Goal: Browse casually: Explore the website without a specific task or goal

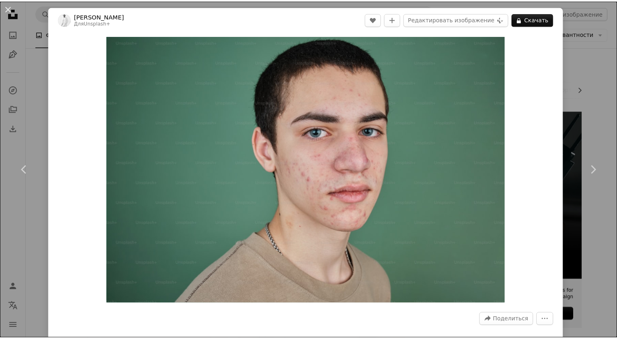
scroll to position [4370, 0]
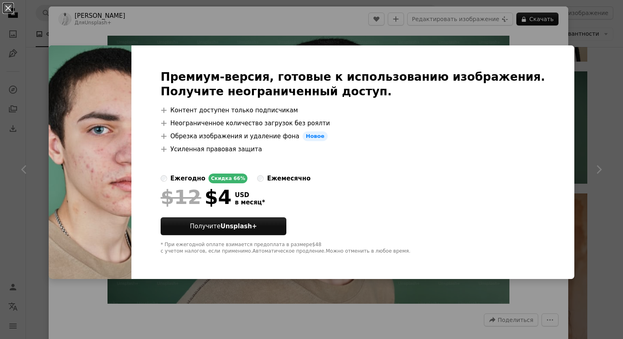
click at [423, 334] on div "An X shape Премиум-версия, готовые к использованию изображения. Получите неогра…" at bounding box center [311, 169] width 623 height 339
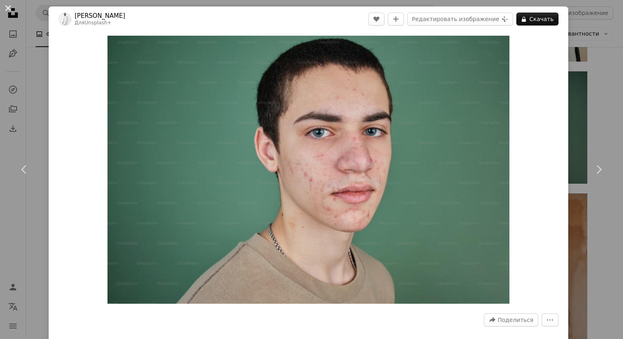
click at [11, 11] on button "An X shape" at bounding box center [8, 8] width 10 height 10
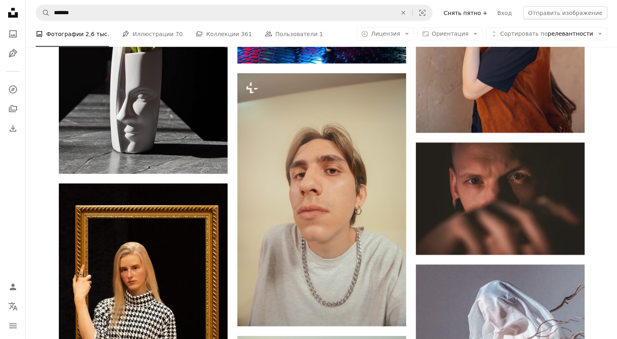
scroll to position [5055, 0]
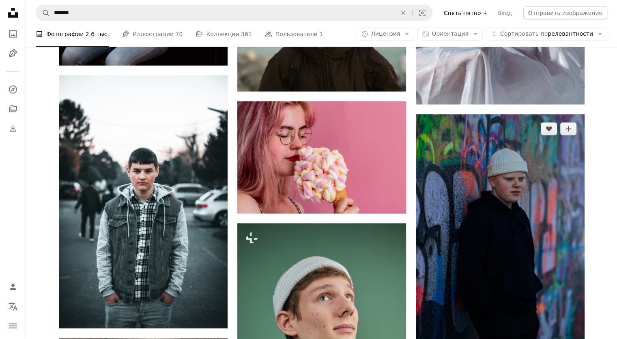
click at [535, 232] on img at bounding box center [500, 240] width 169 height 253
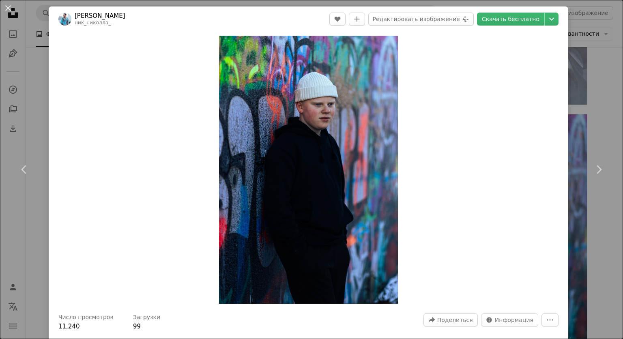
click at [596, 108] on div "An X shape Chevron left Chevron right Ник Николла ник_николла_ A heart A plus s…" at bounding box center [311, 169] width 623 height 339
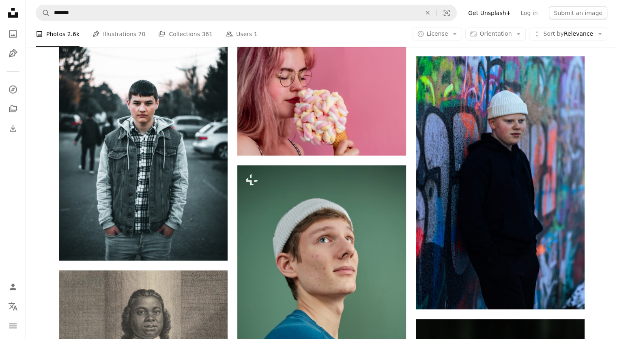
scroll to position [5183, 0]
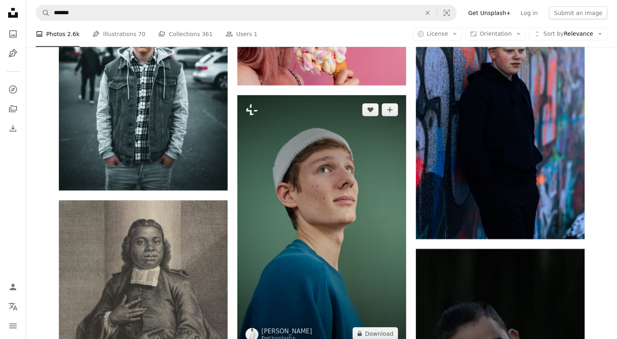
click at [357, 230] on img at bounding box center [321, 221] width 169 height 253
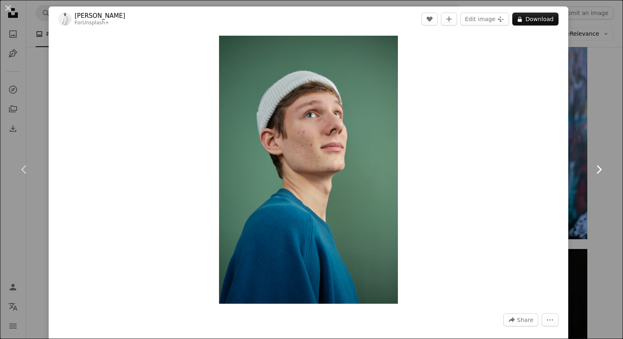
click at [574, 131] on link "Chevron right" at bounding box center [598, 170] width 49 height 78
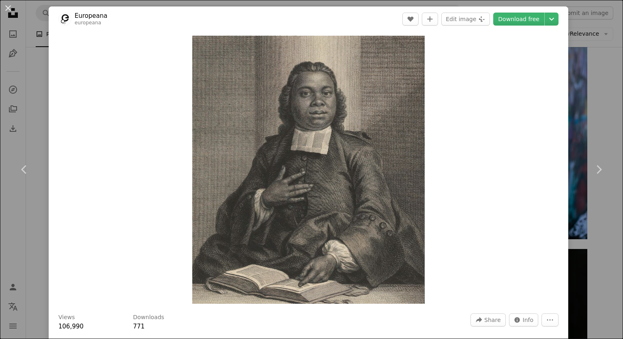
click at [583, 93] on div "An X shape Chevron left Chevron right Europeana europeana A heart A plus sign E…" at bounding box center [311, 169] width 623 height 339
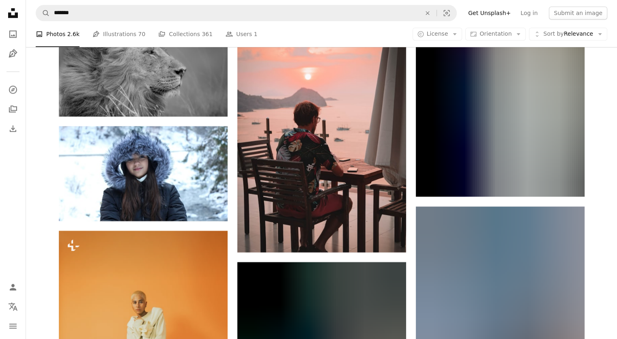
scroll to position [10277, 0]
